Goal: Task Accomplishment & Management: Use online tool/utility

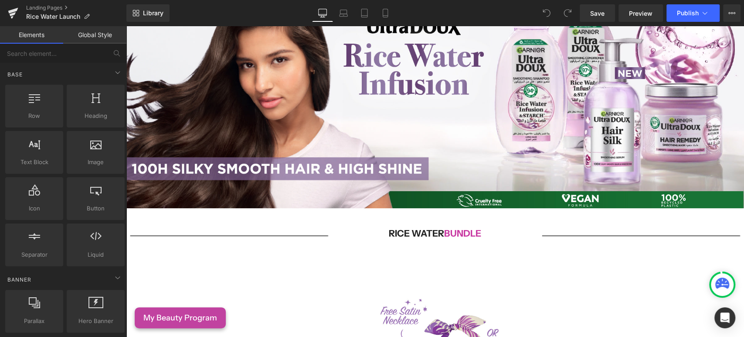
scroll to position [36, 0]
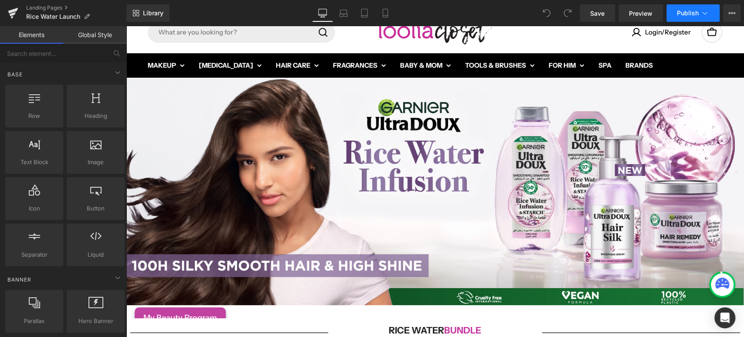
click at [682, 17] on button "Publish" at bounding box center [693, 12] width 53 height 17
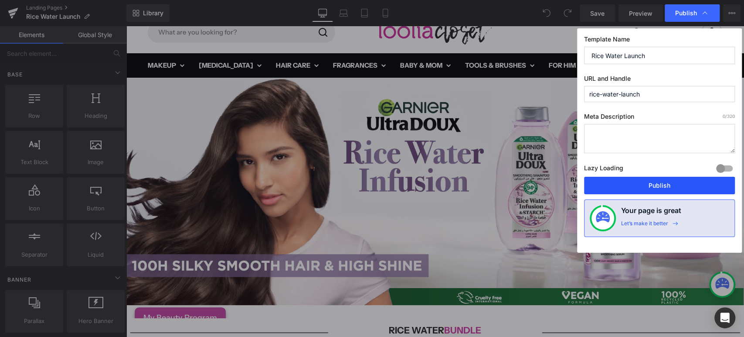
click at [626, 182] on button "Publish" at bounding box center [659, 185] width 151 height 17
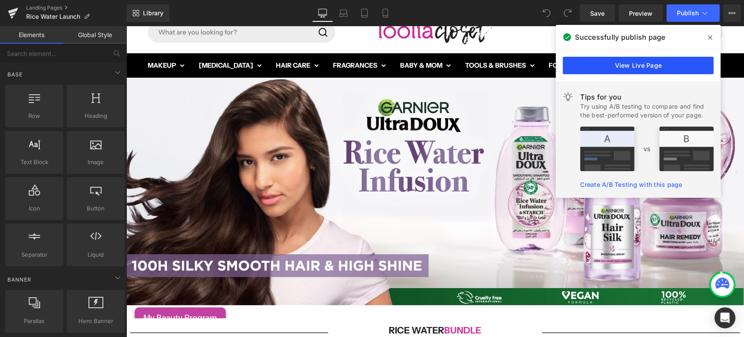
click at [643, 63] on link "View Live Page" at bounding box center [638, 65] width 151 height 17
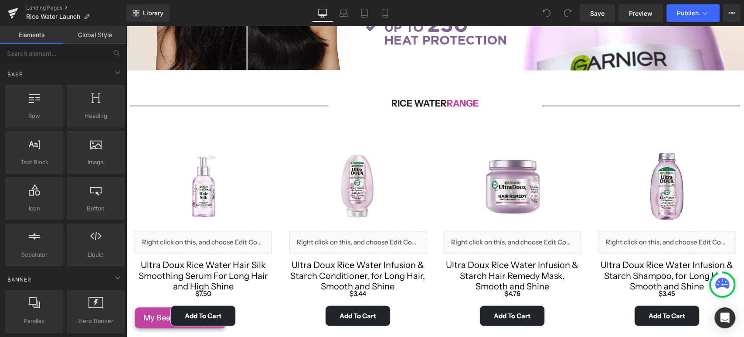
scroll to position [969, 0]
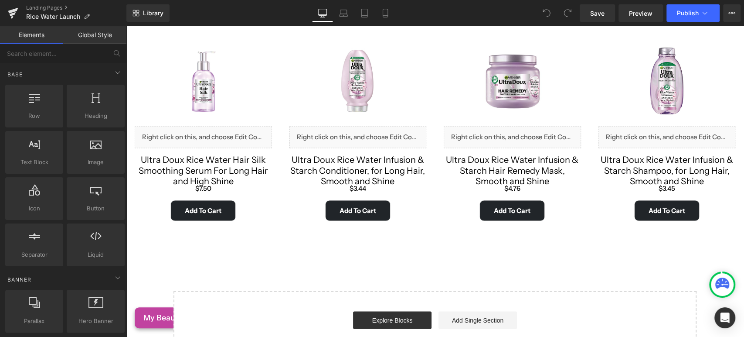
click at [197, 164] on div "Ultra Doux Rice Water Hair Silk Smoothing Serum For Long Hair and High Shine (P…" at bounding box center [203, 172] width 137 height 37
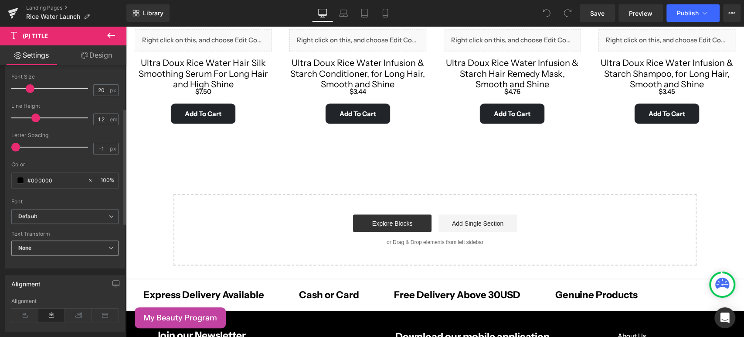
scroll to position [194, 0]
click at [68, 215] on b "Default" at bounding box center [63, 214] width 90 height 7
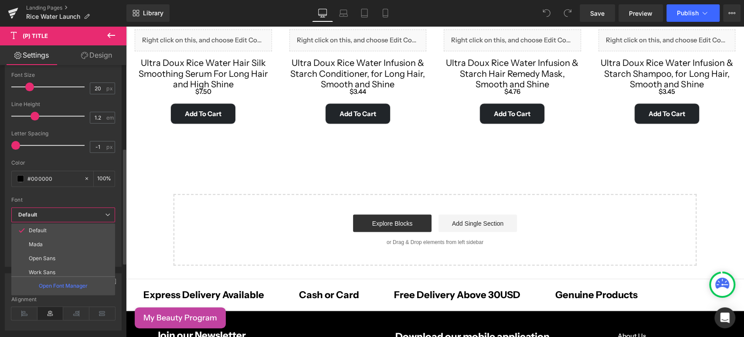
click at [68, 215] on b "Default" at bounding box center [61, 214] width 87 height 7
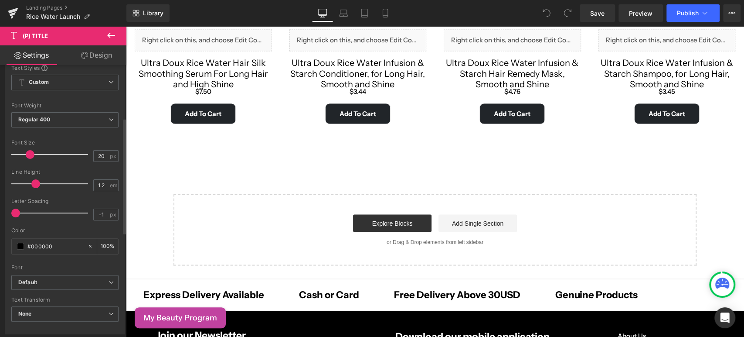
scroll to position [0, 0]
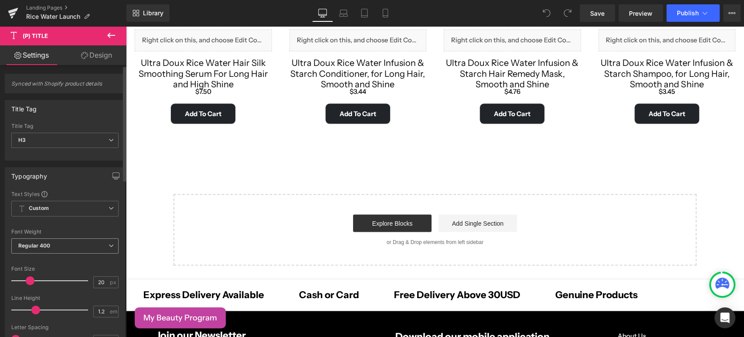
click at [61, 241] on span "Regular 400" at bounding box center [64, 245] width 107 height 15
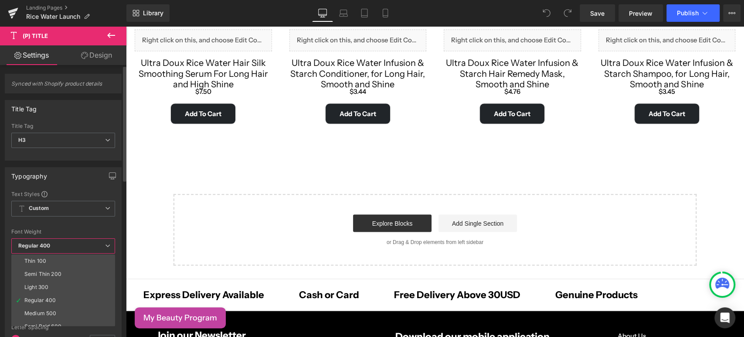
click at [61, 241] on span "Regular 400" at bounding box center [63, 245] width 104 height 15
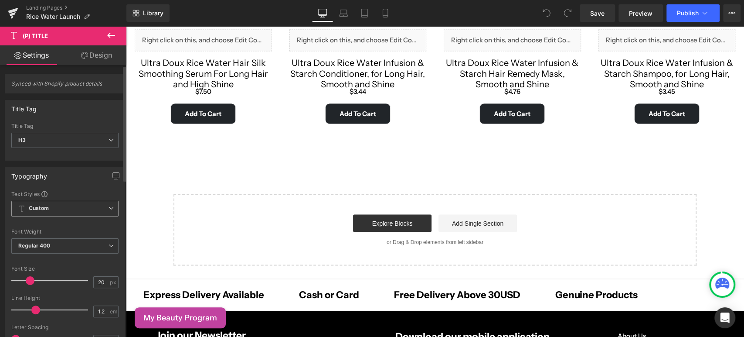
click at [56, 209] on span "Custom Setup Global Style" at bounding box center [64, 209] width 107 height 16
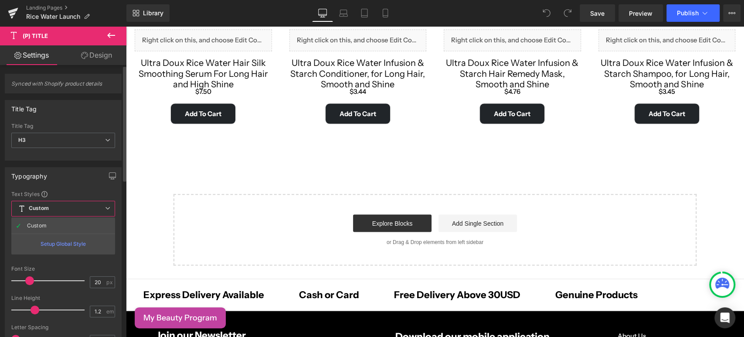
click at [82, 202] on span "Custom Setup Global Style" at bounding box center [63, 209] width 104 height 16
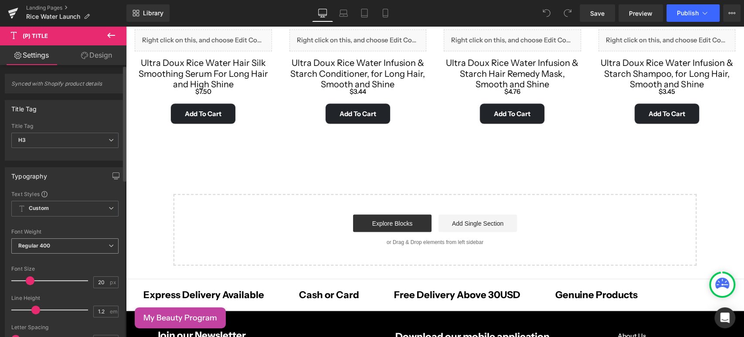
click at [66, 242] on span "Regular 400" at bounding box center [64, 245] width 107 height 15
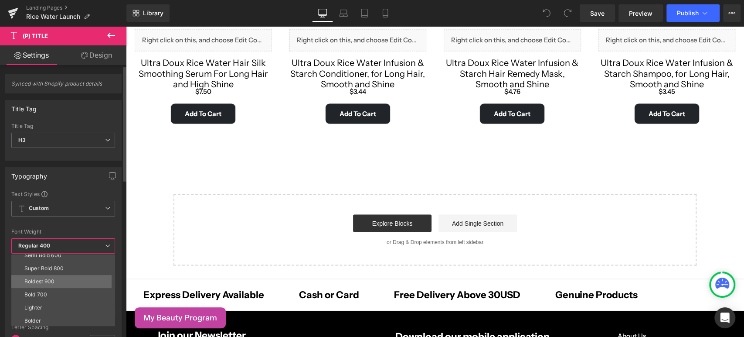
scroll to position [72, 0]
click at [45, 291] on div "Bold 700" at bounding box center [35, 293] width 23 height 6
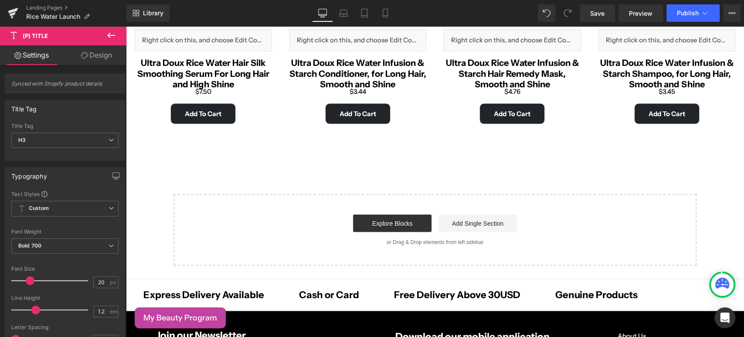
click at [90, 56] on link "Design" at bounding box center [96, 55] width 63 height 20
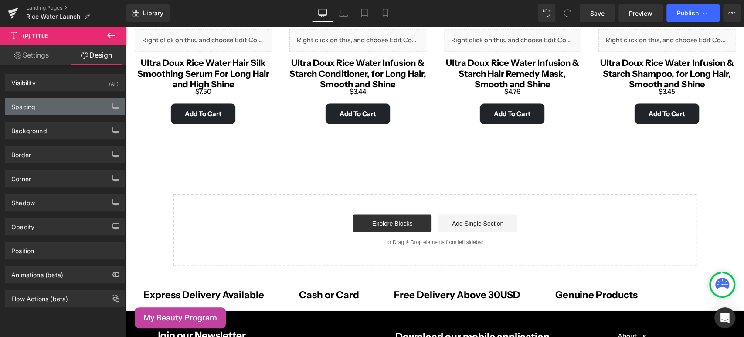
click at [44, 114] on div "Spacing" at bounding box center [64, 106] width 119 height 17
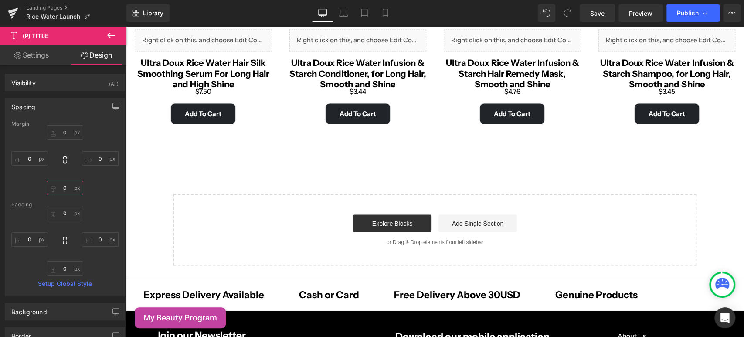
click at [65, 189] on input "0" at bounding box center [65, 188] width 37 height 14
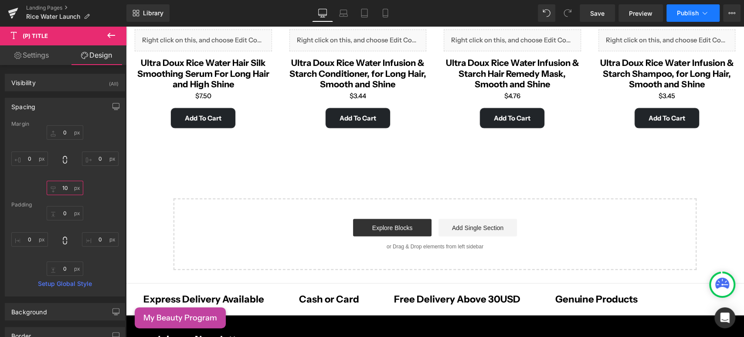
type input "10"
click at [702, 10] on icon at bounding box center [705, 13] width 9 height 9
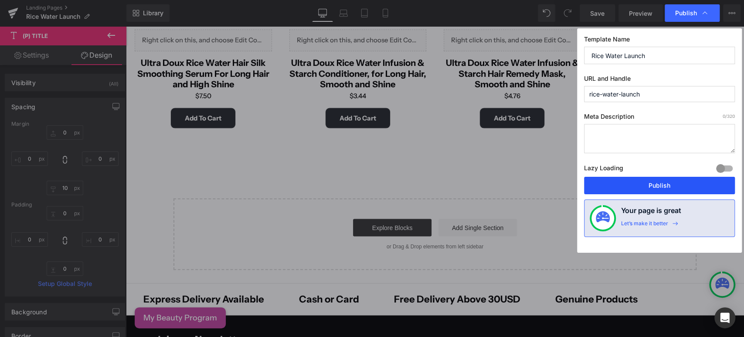
drag, startPoint x: 663, startPoint y: 188, endPoint x: 538, endPoint y: 162, distance: 127.8
click at [663, 188] on button "Publish" at bounding box center [659, 185] width 151 height 17
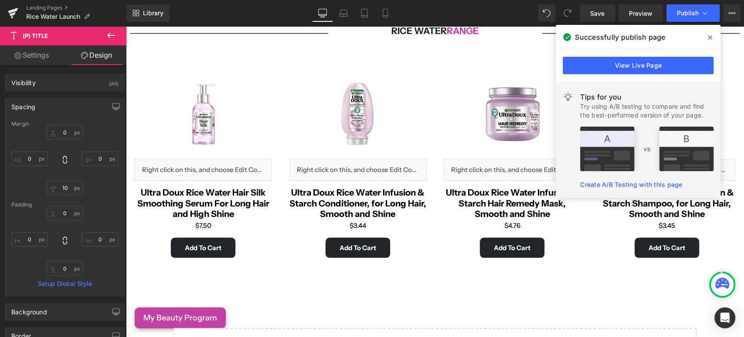
scroll to position [921, 0]
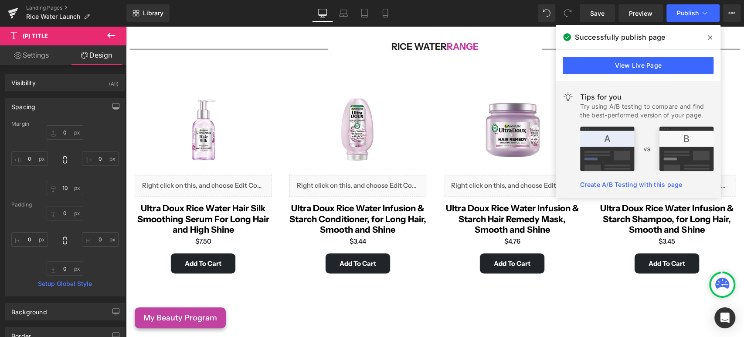
click at [709, 34] on icon at bounding box center [710, 37] width 4 height 7
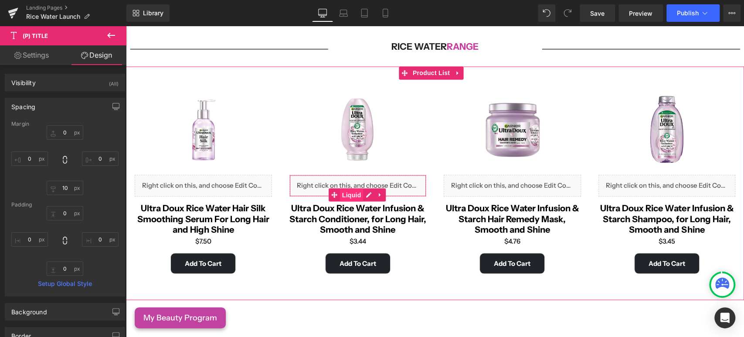
click at [357, 188] on span "Liquid" at bounding box center [352, 194] width 24 height 13
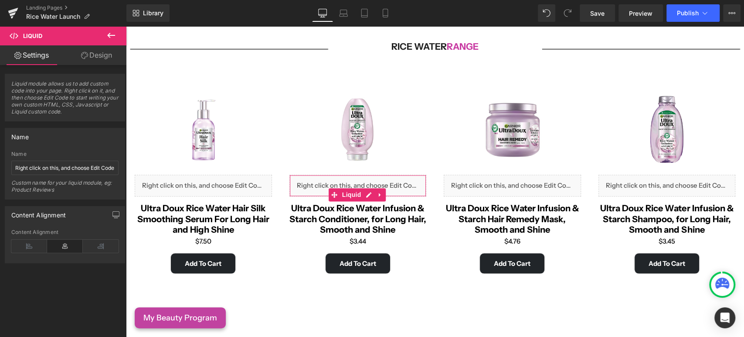
click at [100, 56] on link "Design" at bounding box center [96, 55] width 63 height 20
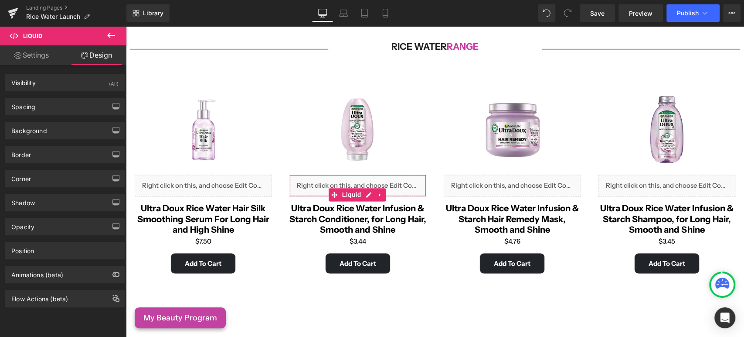
click at [52, 55] on link "Settings" at bounding box center [31, 55] width 63 height 20
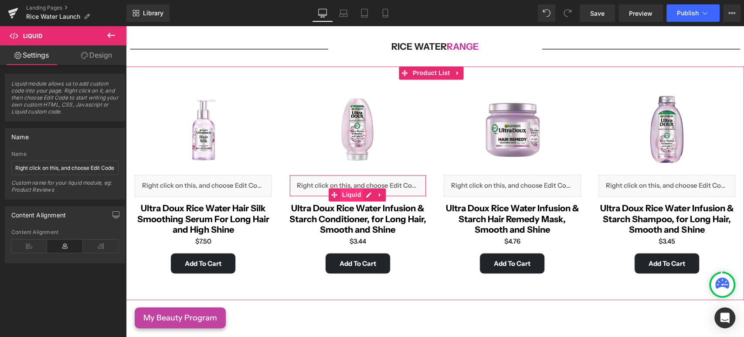
click at [341, 188] on span "Liquid" at bounding box center [352, 194] width 24 height 13
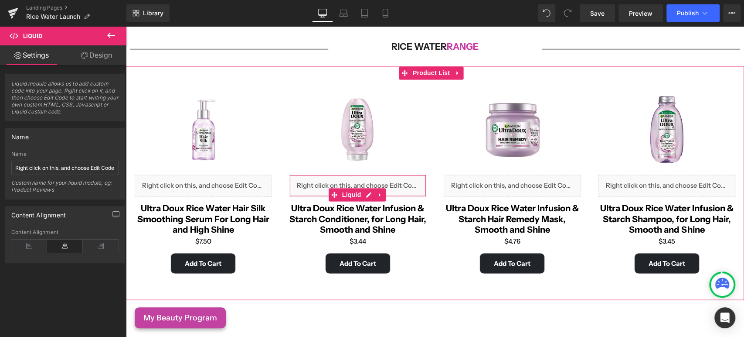
click at [336, 174] on div "Liquid" at bounding box center [358, 185] width 137 height 22
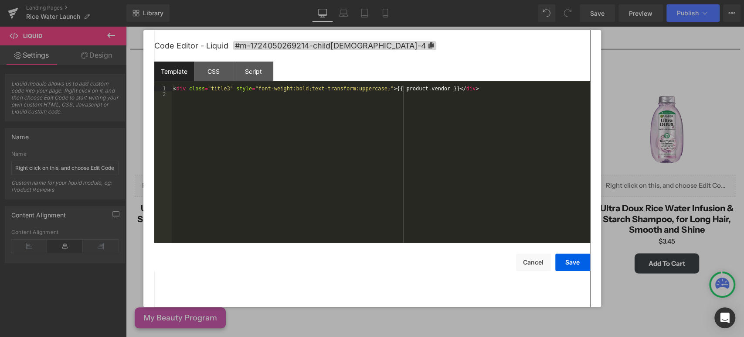
click at [323, 0] on div "Liquid You are previewing how the will restyle your page. You can not edit Elem…" at bounding box center [372, 0] width 744 height 0
click at [265, 87] on div "< div class = "title3" style = "font-weight:bold;text-transform:uppercase;" > {…" at bounding box center [381, 169] width 419 height 169
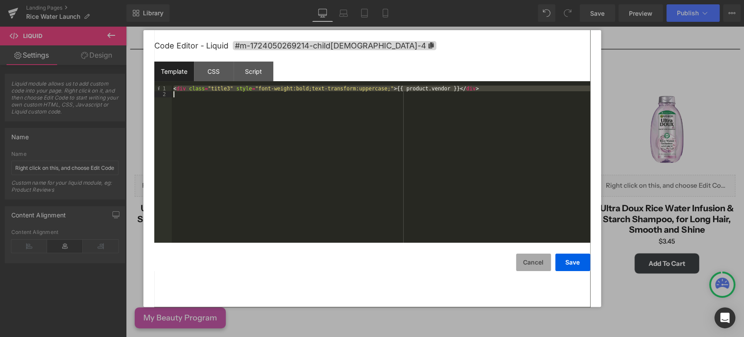
click at [543, 257] on button "Cancel" at bounding box center [533, 261] width 35 height 17
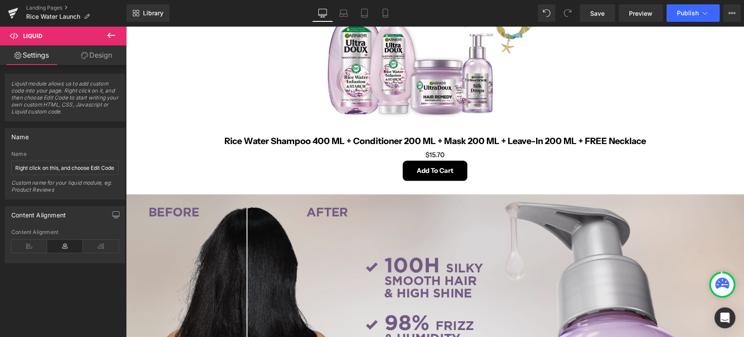
scroll to position [436, 0]
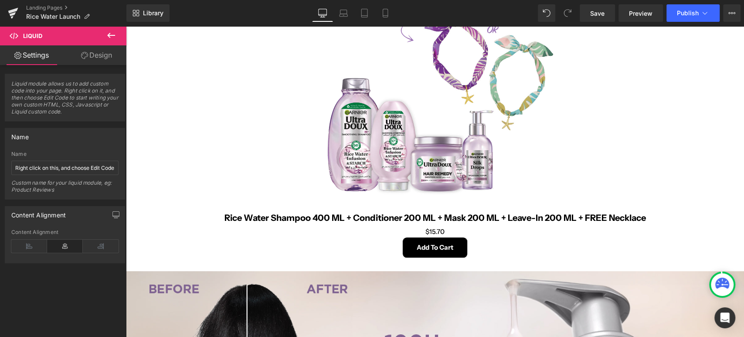
drag, startPoint x: 111, startPoint y: 36, endPoint x: 62, endPoint y: 58, distance: 53.3
click at [111, 36] on icon at bounding box center [111, 35] width 10 height 10
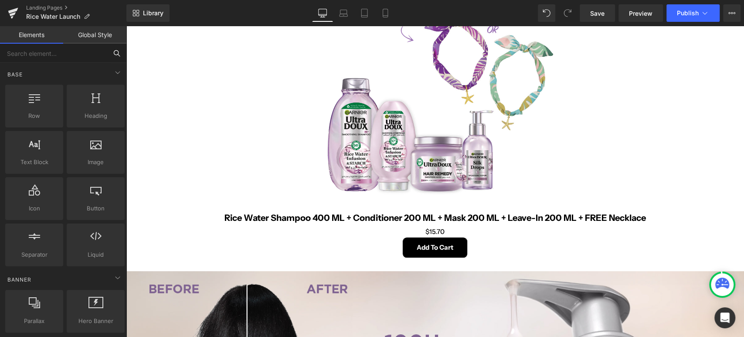
click at [56, 51] on input "text" at bounding box center [53, 53] width 107 height 19
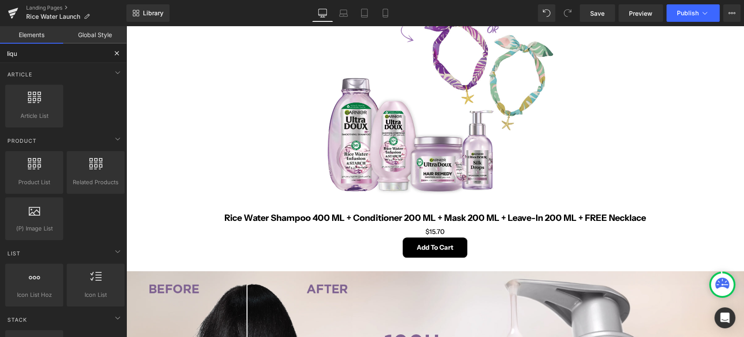
type input "liqui"
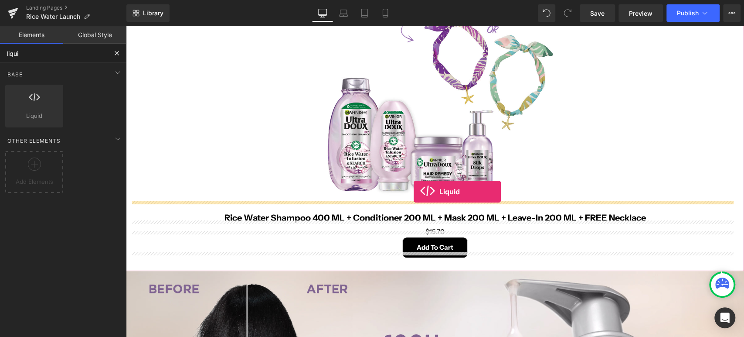
drag, startPoint x: 159, startPoint y: 120, endPoint x: 414, endPoint y: 191, distance: 264.8
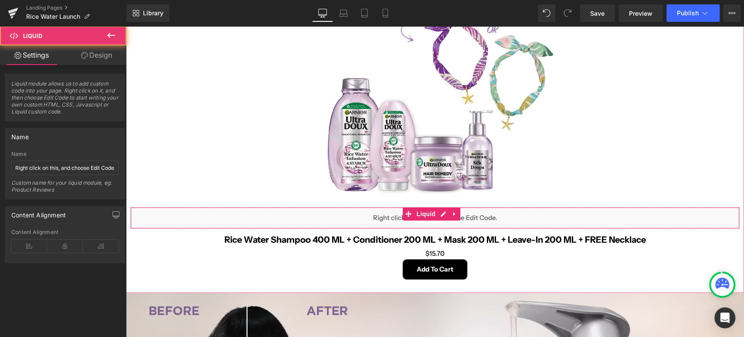
click at [398, 212] on div "Liquid" at bounding box center [435, 218] width 610 height 22
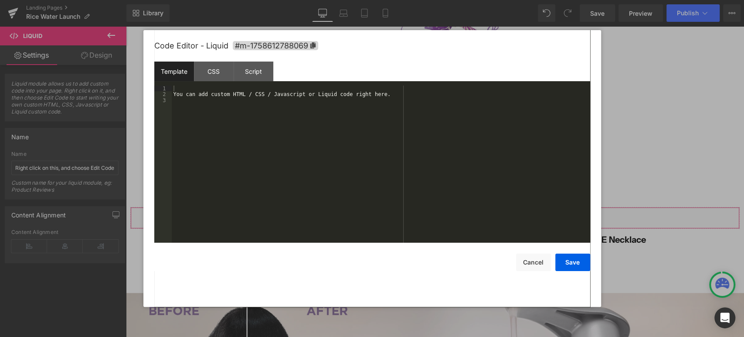
click at [235, 0] on div "Liquid You are previewing how the will restyle your page. You can not edit Elem…" at bounding box center [372, 0] width 744 height 0
click at [206, 96] on div "You can add custom HTML / CSS / Javascript or Liquid code right here." at bounding box center [381, 169] width 419 height 169
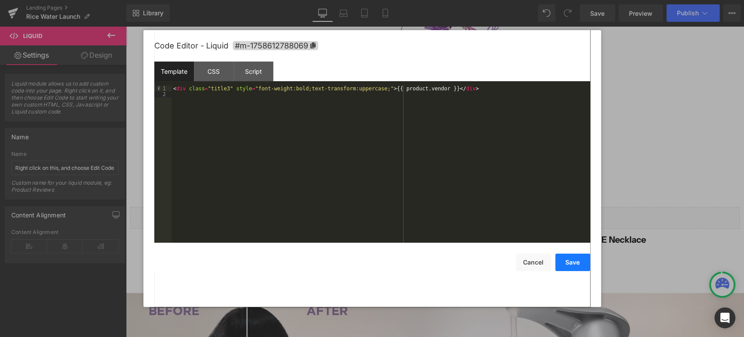
click at [572, 264] on button "Save" at bounding box center [573, 261] width 35 height 17
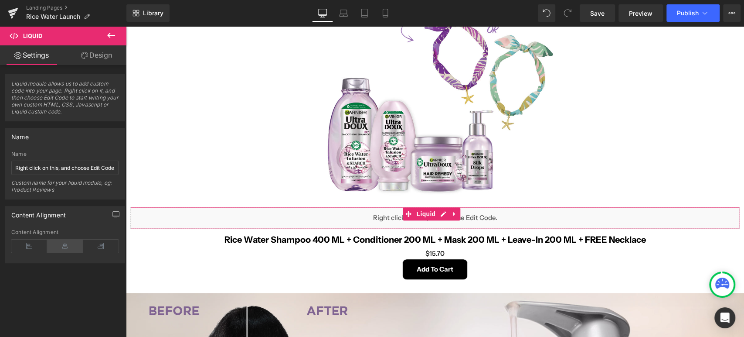
click at [61, 243] on icon at bounding box center [65, 245] width 36 height 13
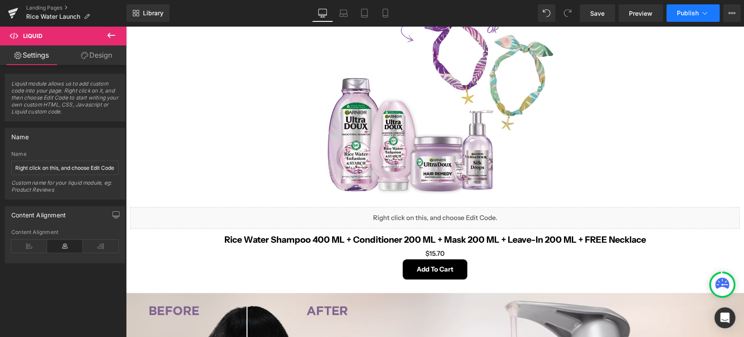
click at [693, 15] on span "Publish" at bounding box center [688, 13] width 22 height 7
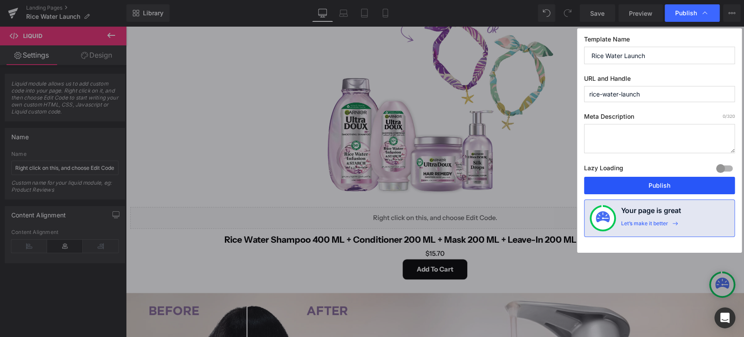
drag, startPoint x: 648, startPoint y: 188, endPoint x: 517, endPoint y: 154, distance: 135.1
click at [648, 188] on button "Publish" at bounding box center [659, 185] width 151 height 17
